Goal: Navigation & Orientation: Find specific page/section

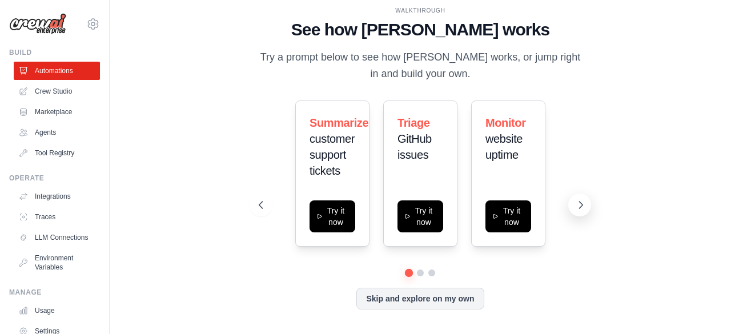
click at [583, 205] on icon at bounding box center [580, 204] width 11 height 11
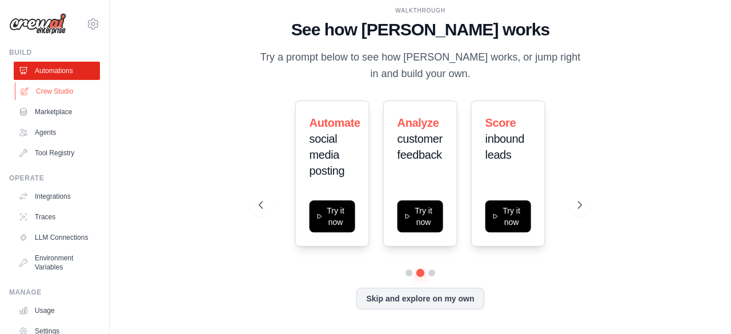
click at [55, 92] on link "Crew Studio" at bounding box center [58, 91] width 86 height 18
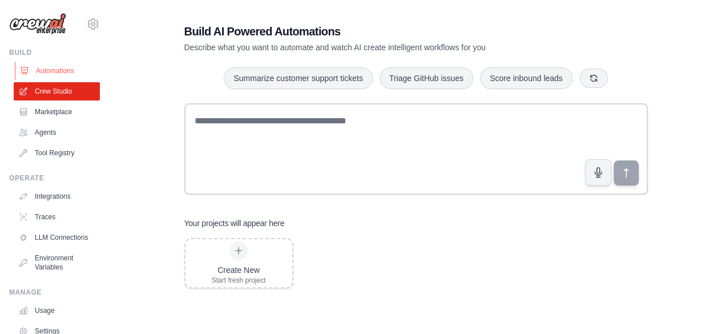
click at [38, 74] on link "Automations" at bounding box center [58, 71] width 86 height 18
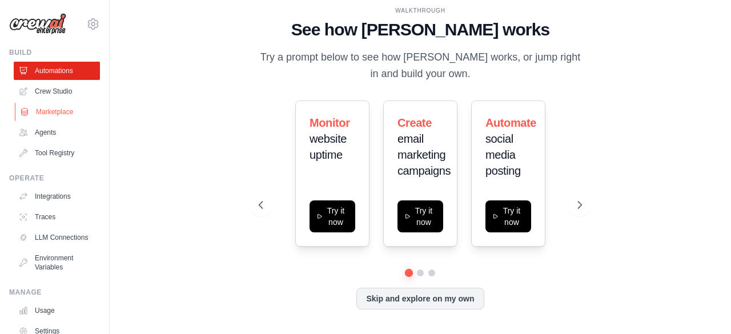
click at [49, 118] on link "Marketplace" at bounding box center [58, 112] width 86 height 18
